Goal: Task Accomplishment & Management: Complete application form

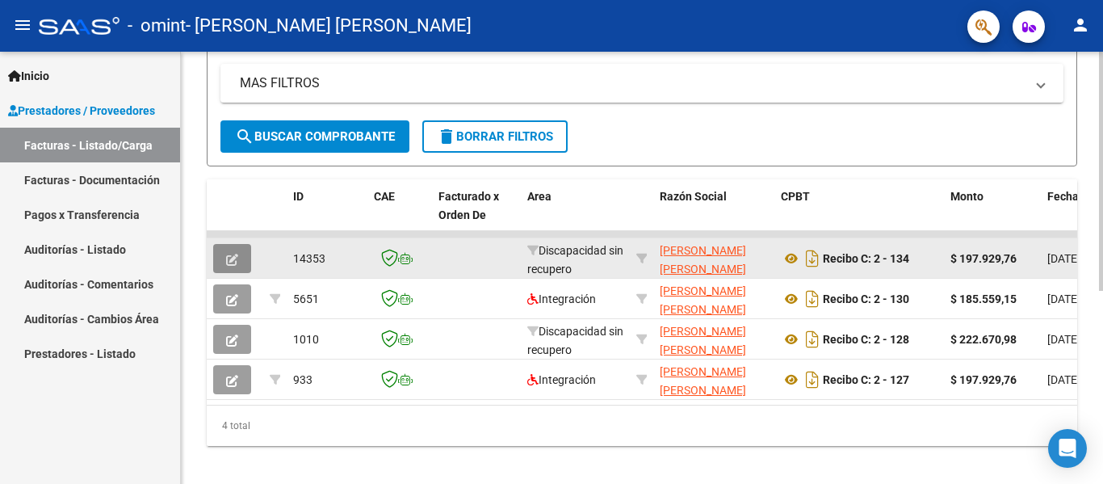
click at [236, 257] on icon "button" at bounding box center [232, 260] width 12 height 12
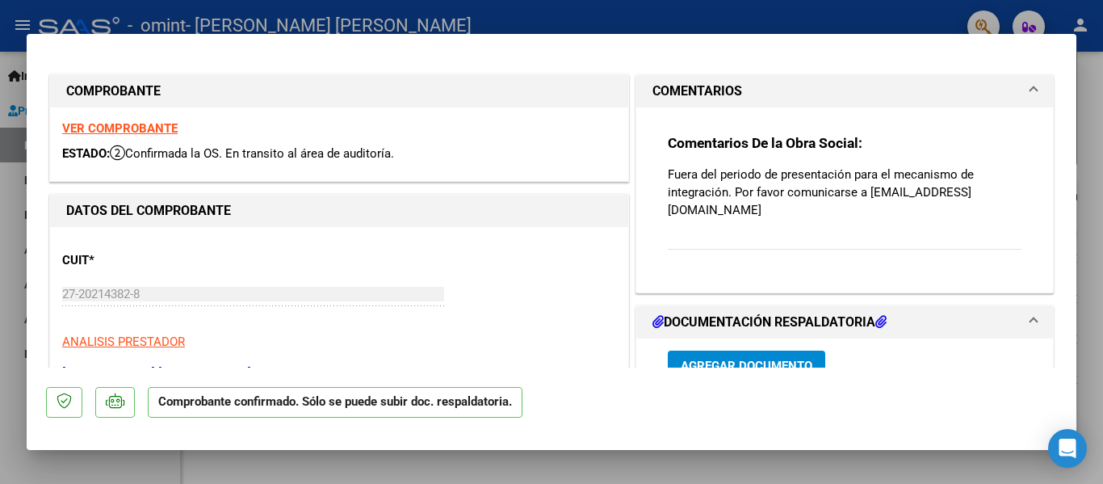
click at [1088, 163] on div at bounding box center [551, 242] width 1103 height 484
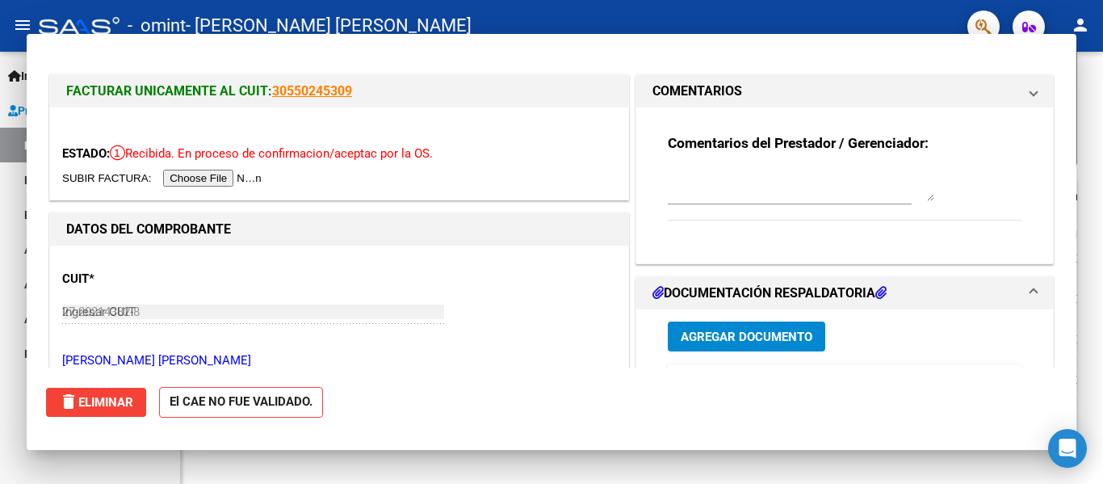
type input "$ 0,00"
